Goal: Navigation & Orientation: Find specific page/section

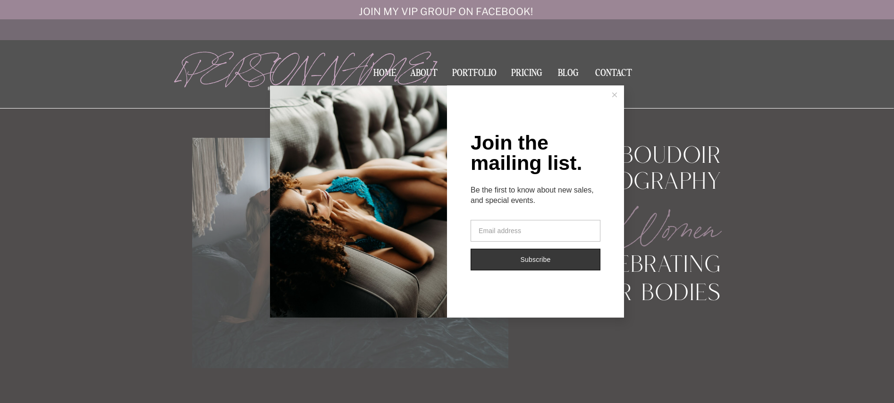
click at [615, 95] on line at bounding box center [614, 94] width 4 height 4
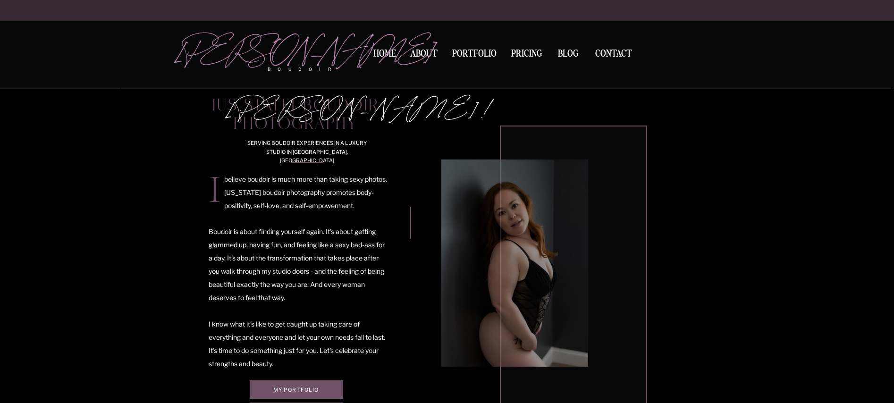
scroll to position [529, 0]
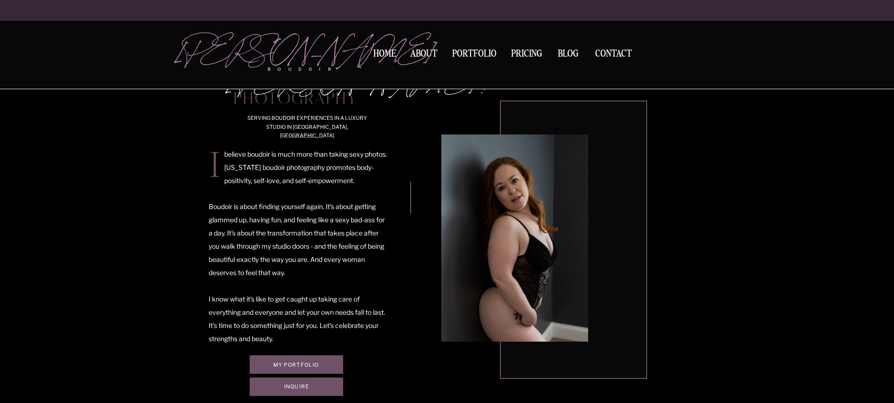
click at [476, 50] on nav "Portfolio" at bounding box center [474, 55] width 51 height 13
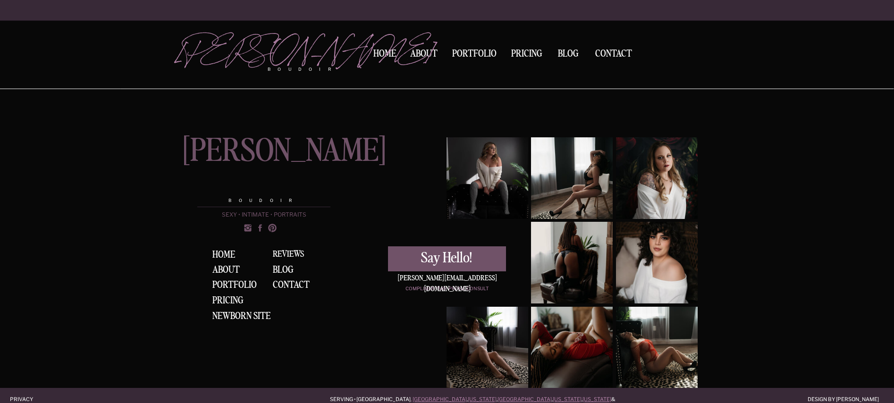
scroll to position [3097, 0]
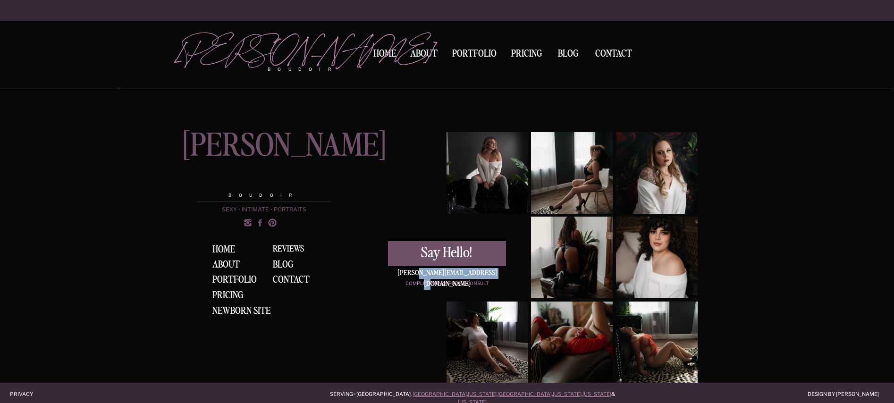
drag, startPoint x: 503, startPoint y: 272, endPoint x: 422, endPoint y: 273, distance: 81.6
click at [422, 273] on div "[PERSON_NAME][EMAIL_ADDRESS][DOMAIN_NAME]" at bounding box center [447, 272] width 118 height 9
copy div "kerrycallahanboudoir.com"
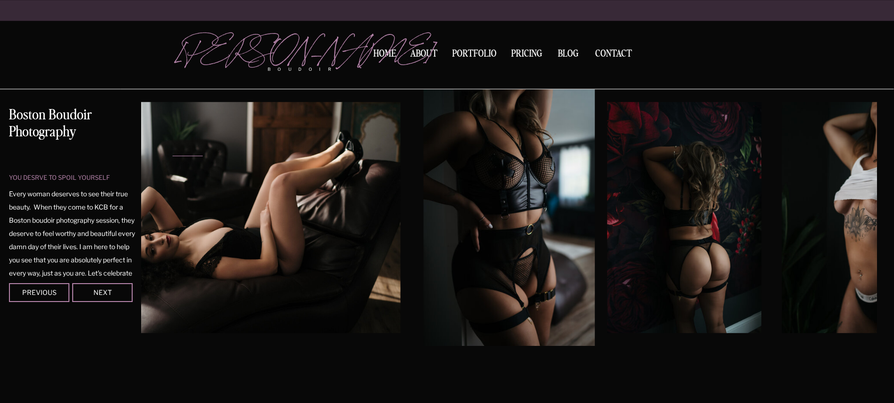
scroll to position [48, 0]
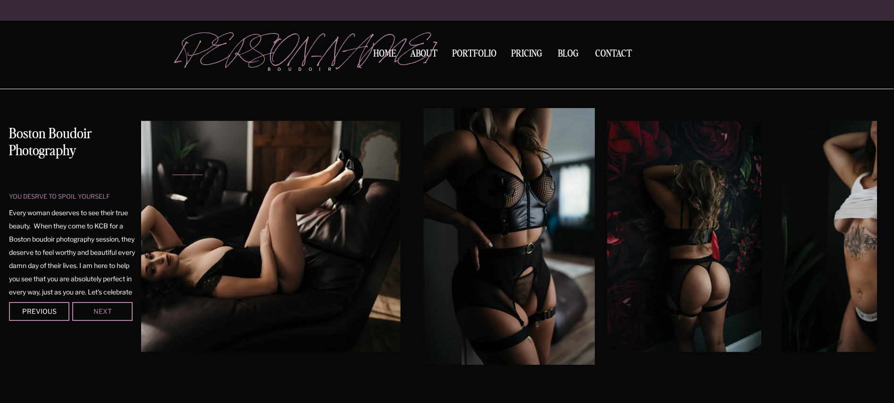
click at [118, 308] on div "Next" at bounding box center [102, 311] width 57 height 6
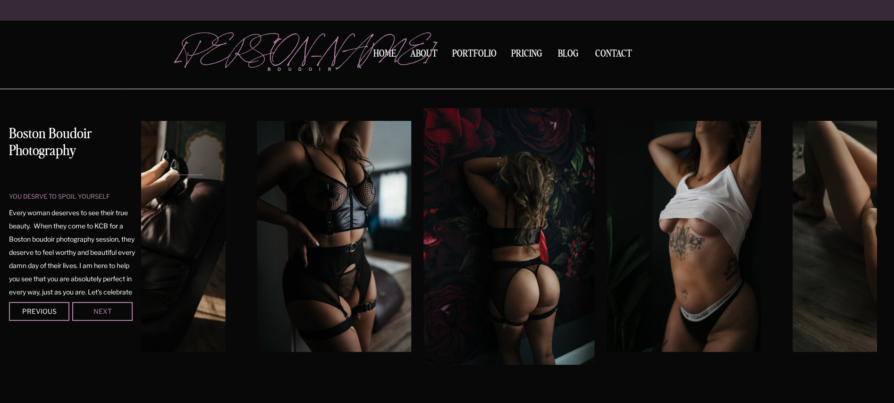
click at [115, 311] on div "Next" at bounding box center [102, 311] width 57 height 6
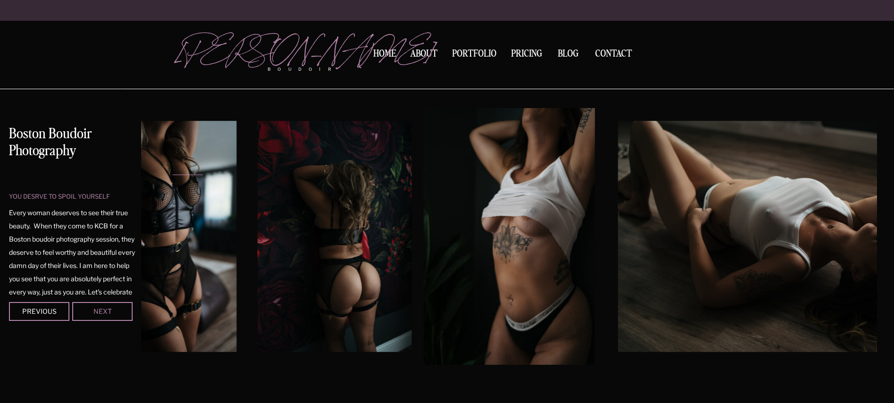
click at [115, 311] on div "Next" at bounding box center [102, 311] width 57 height 6
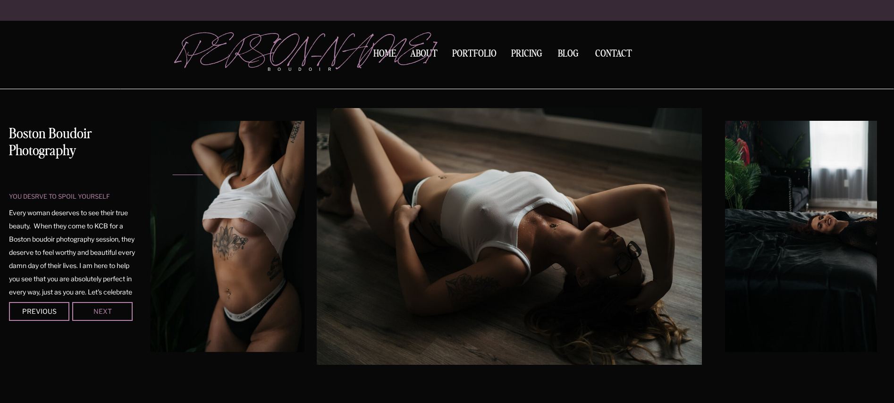
click at [115, 311] on div "Next" at bounding box center [102, 311] width 57 height 6
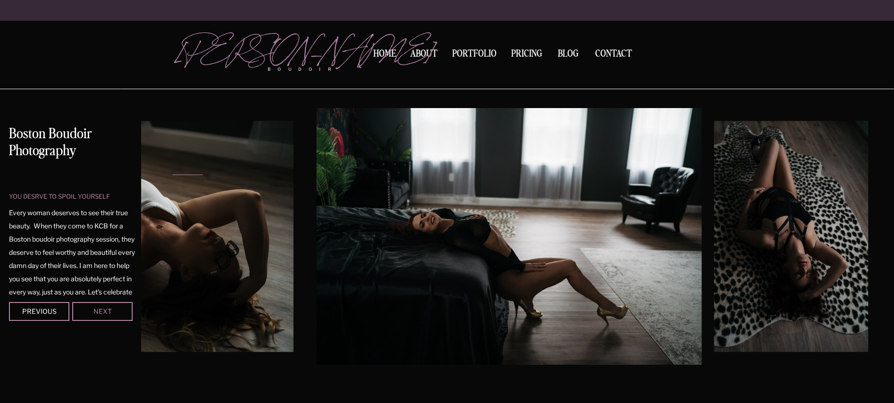
click at [115, 311] on div "Next" at bounding box center [102, 311] width 57 height 6
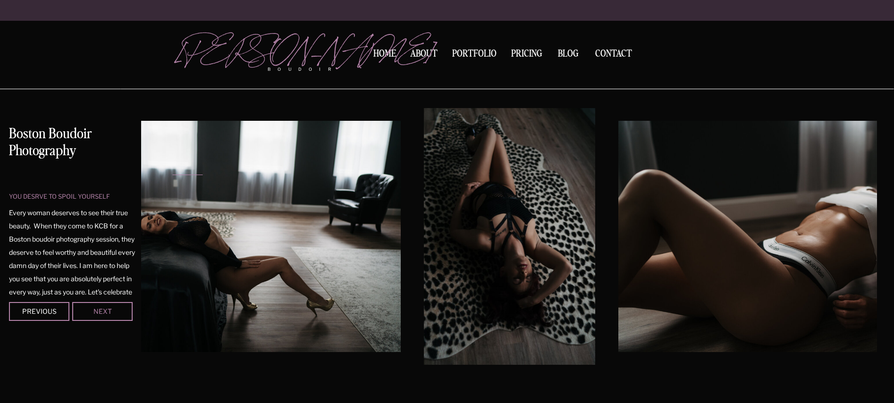
click at [115, 311] on div "Next" at bounding box center [102, 311] width 57 height 6
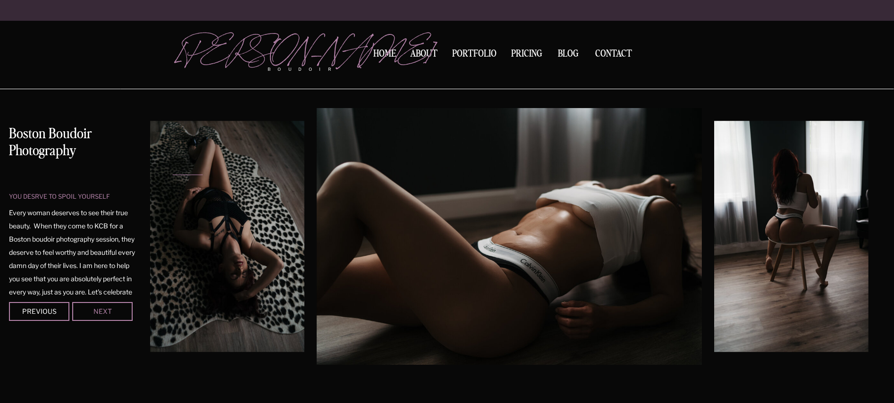
click at [115, 311] on div "Next" at bounding box center [102, 311] width 57 height 6
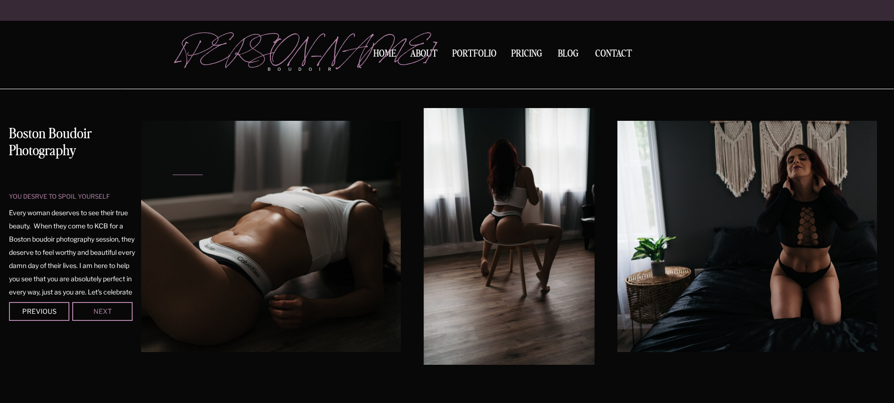
click at [115, 311] on div "Next" at bounding box center [102, 311] width 57 height 6
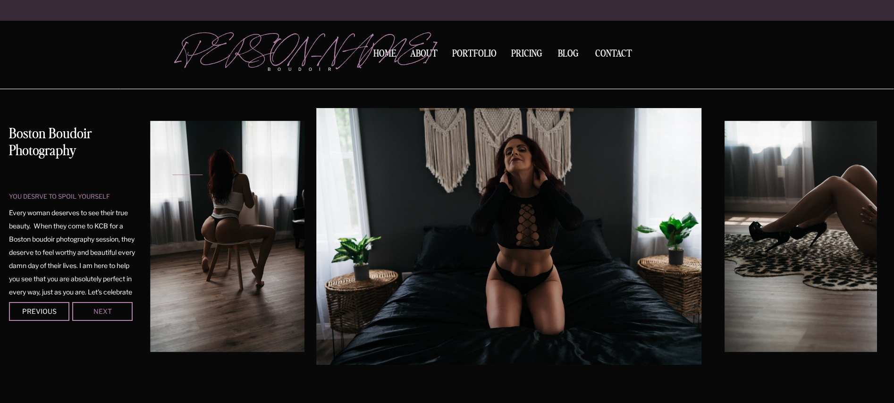
click at [115, 311] on div "Next" at bounding box center [102, 311] width 57 height 6
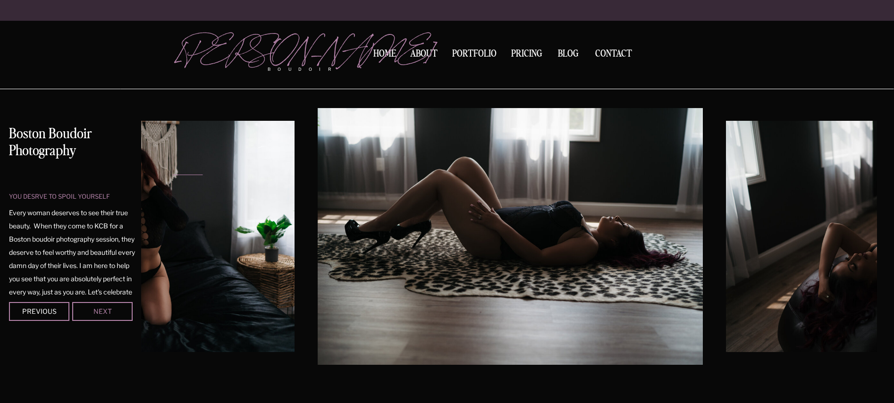
click at [115, 311] on div "Next" at bounding box center [102, 311] width 57 height 6
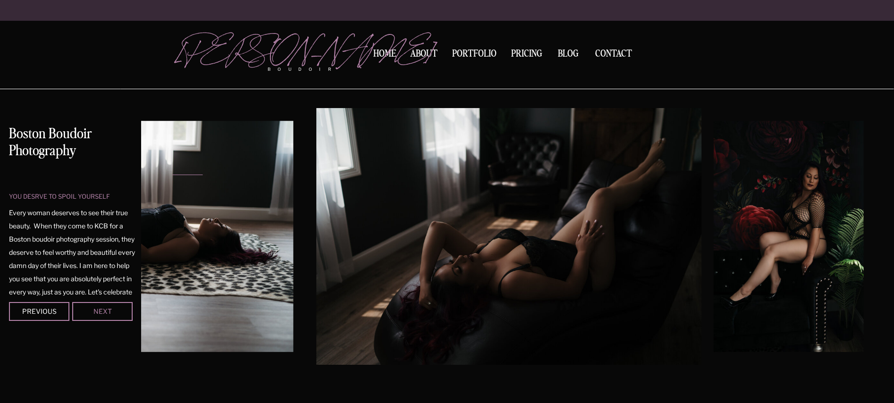
click at [115, 311] on div "Next" at bounding box center [102, 311] width 57 height 6
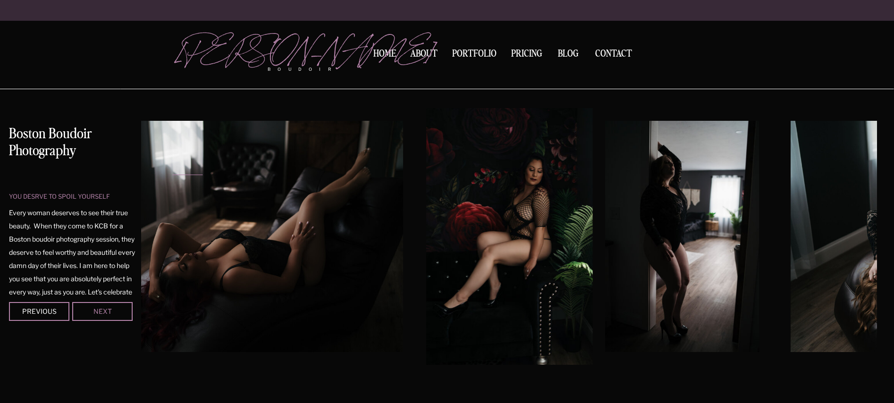
click at [115, 311] on div "Next" at bounding box center [102, 311] width 57 height 6
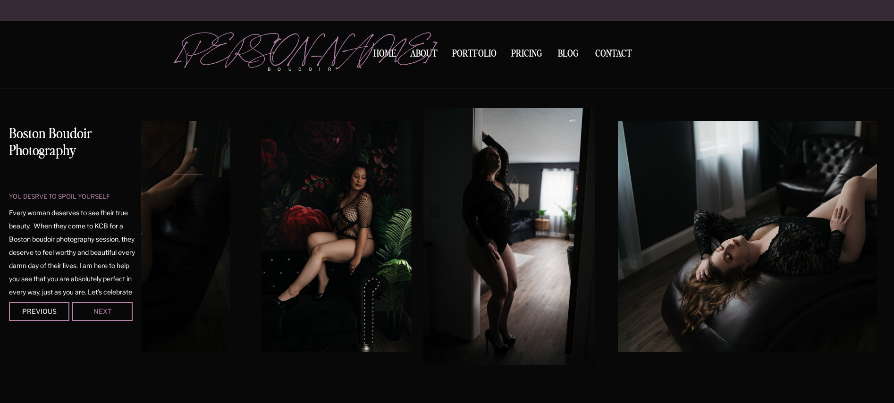
click at [115, 311] on div "Next" at bounding box center [102, 311] width 57 height 6
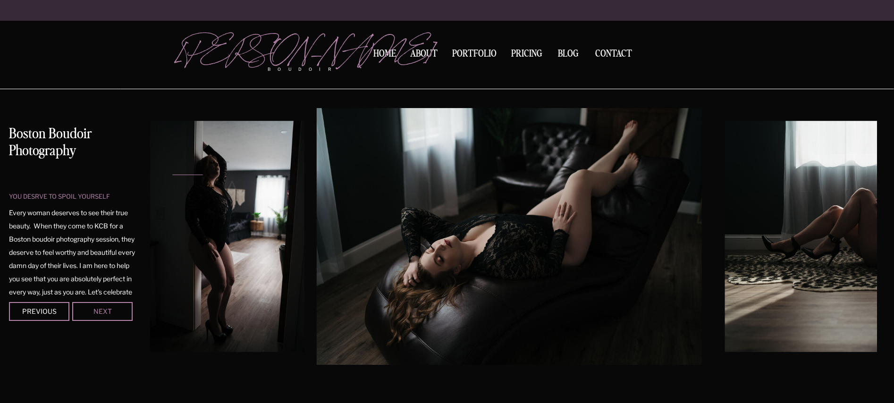
click at [115, 311] on div "Next" at bounding box center [102, 311] width 57 height 6
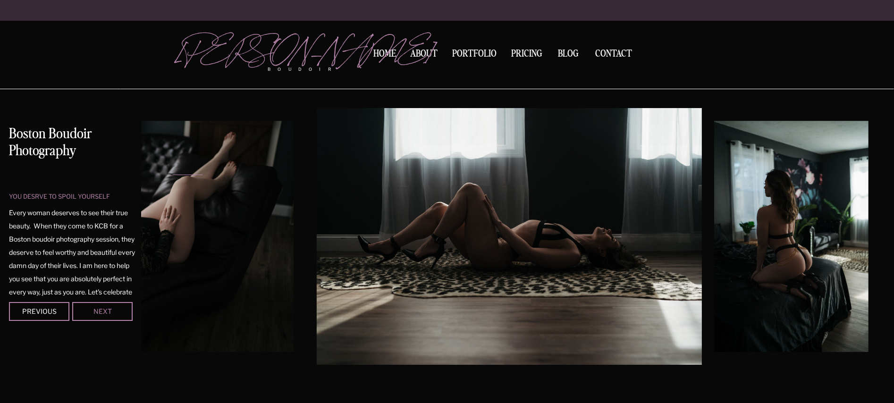
click at [115, 311] on div "Next" at bounding box center [102, 311] width 57 height 6
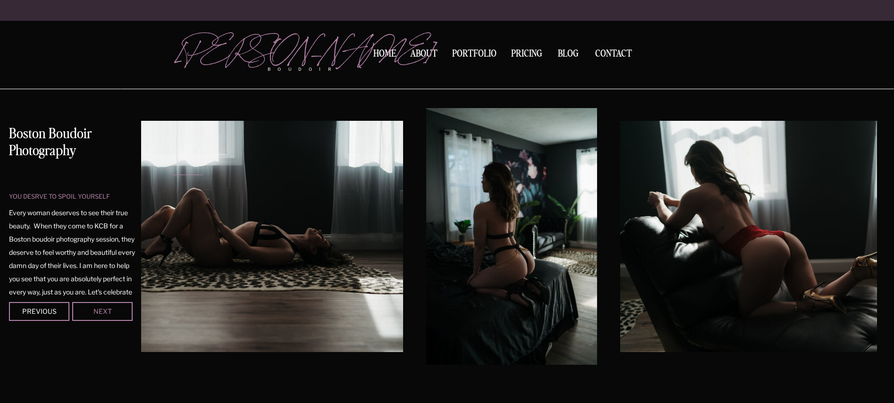
click at [115, 311] on div "Next" at bounding box center [102, 311] width 57 height 6
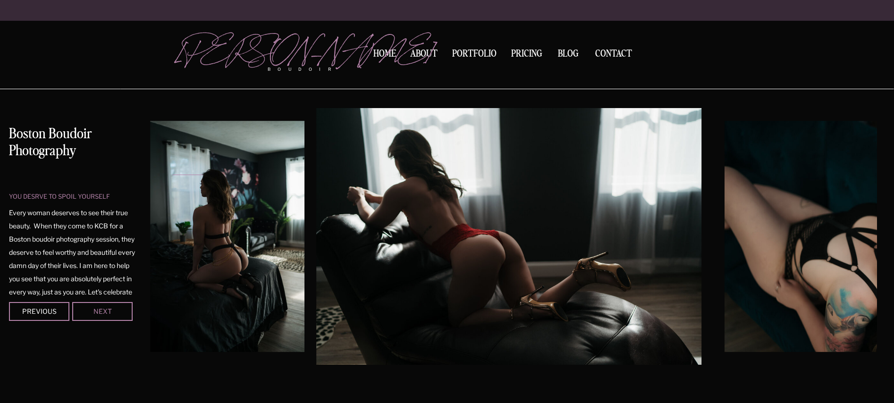
click at [115, 311] on div "Next" at bounding box center [102, 311] width 57 height 6
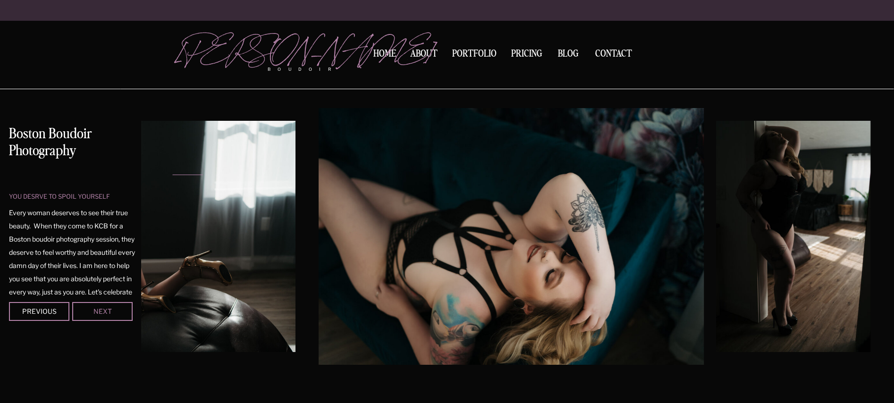
click at [115, 311] on div "Next" at bounding box center [102, 311] width 57 height 6
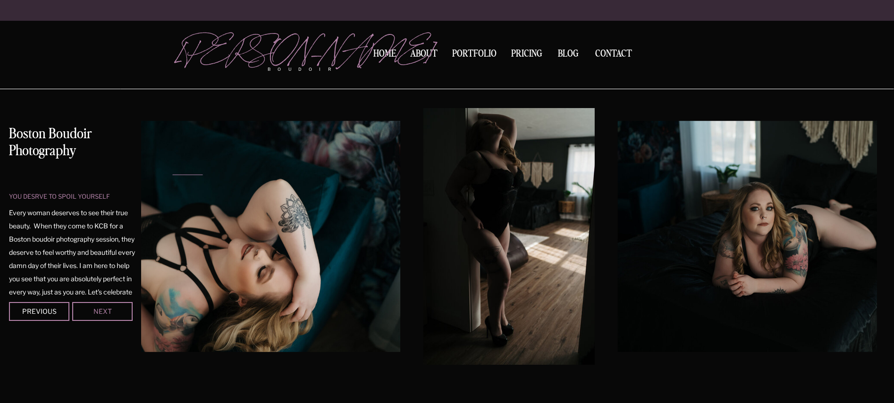
click at [115, 311] on div "Next" at bounding box center [102, 311] width 57 height 6
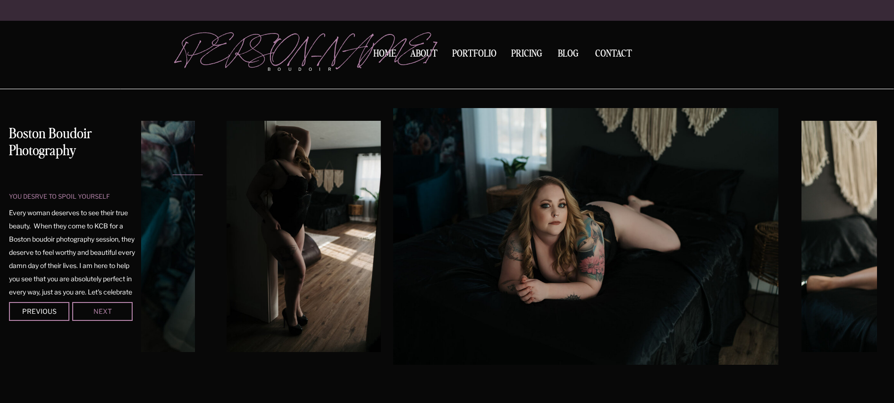
click at [115, 311] on div "Next" at bounding box center [102, 311] width 57 height 6
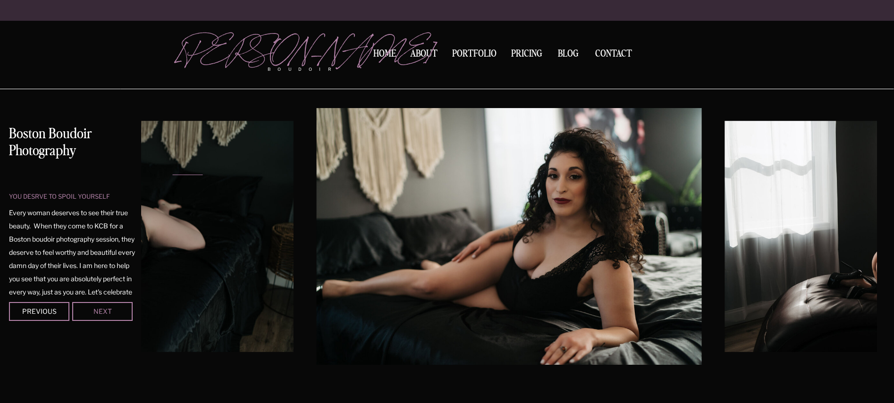
click at [115, 311] on div "Next" at bounding box center [102, 311] width 57 height 6
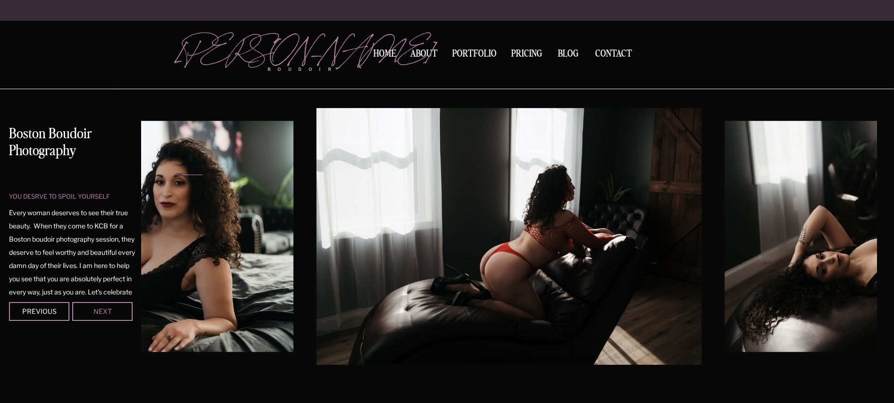
click at [115, 311] on div "Next" at bounding box center [102, 311] width 57 height 6
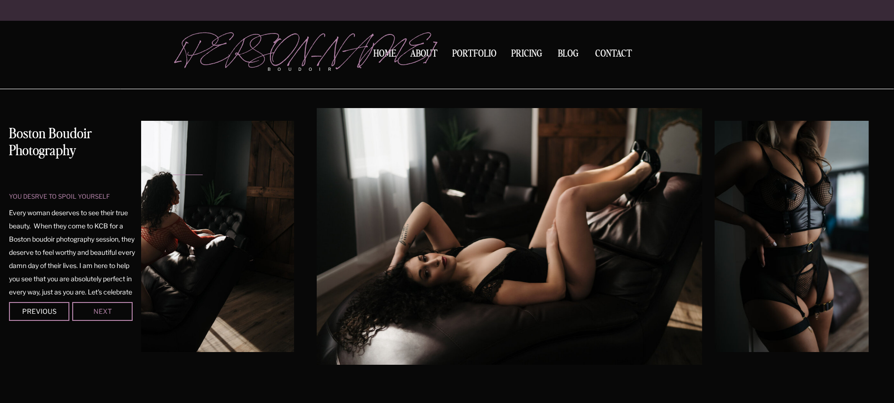
click at [115, 311] on div "Next" at bounding box center [102, 311] width 57 height 6
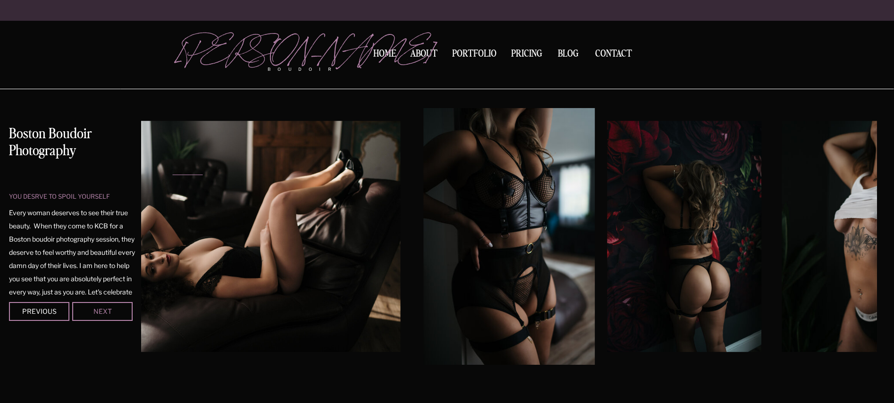
click at [115, 311] on div "Next" at bounding box center [102, 311] width 57 height 6
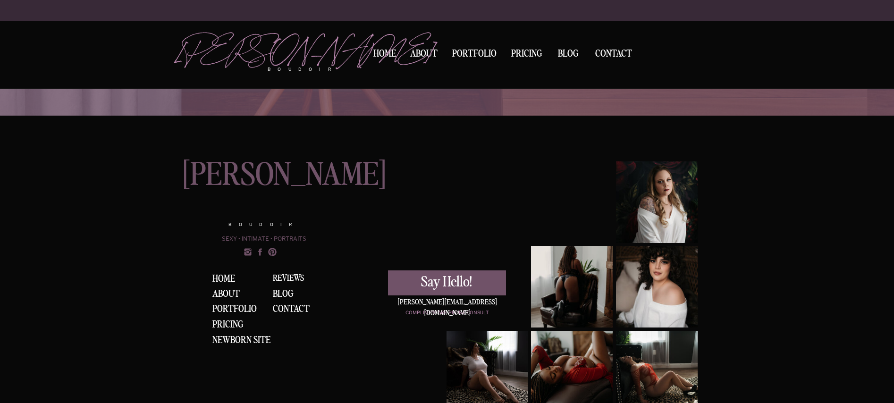
scroll to position [1569, 0]
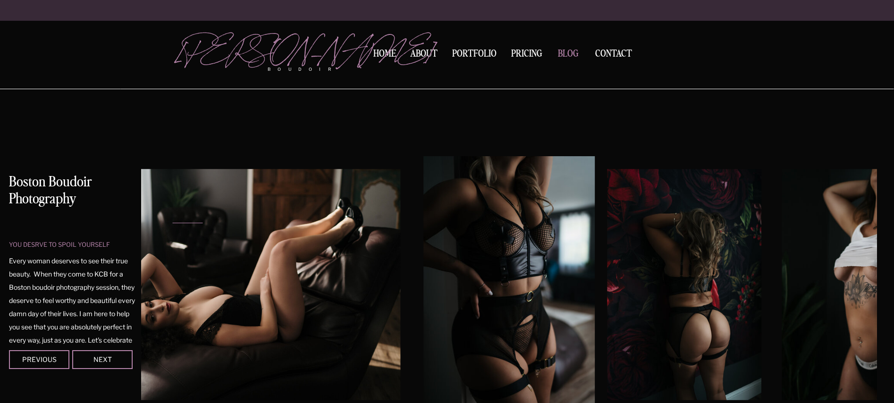
click at [566, 53] on nav "BLOG" at bounding box center [567, 53] width 29 height 8
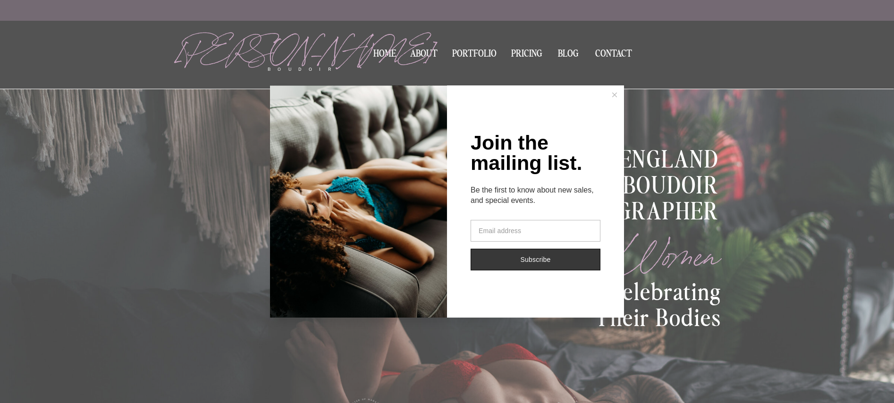
click at [622, 100] on button at bounding box center [614, 94] width 19 height 19
